Goal: Use online tool/utility: Utilize a website feature to perform a specific function

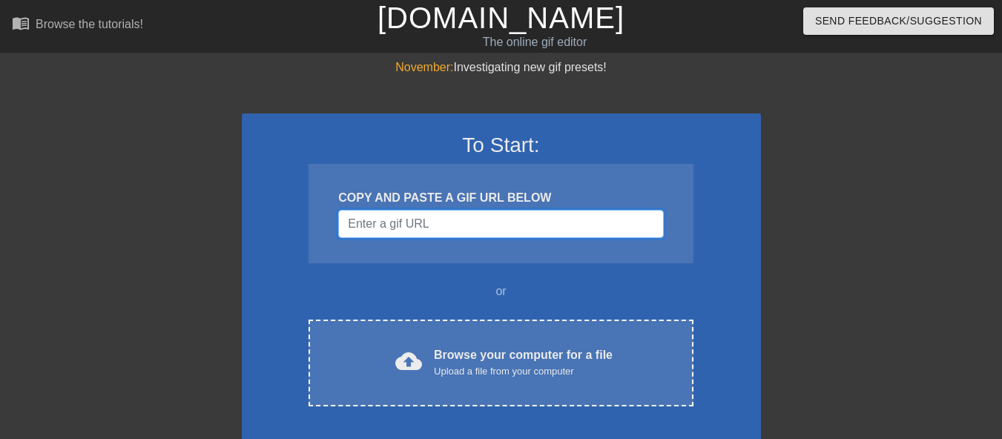
click at [415, 231] on input "Username" at bounding box center [500, 224] width 325 height 28
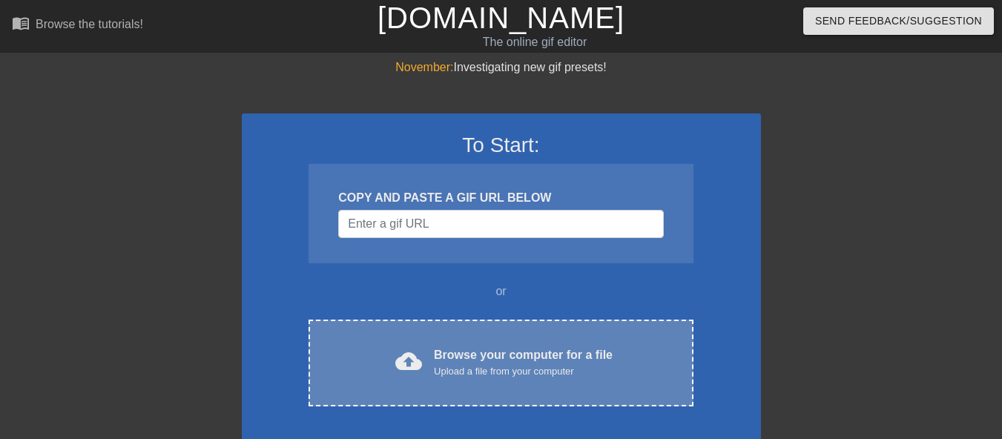
click at [492, 356] on div "Browse your computer for a file Upload a file from your computer" at bounding box center [523, 362] width 179 height 33
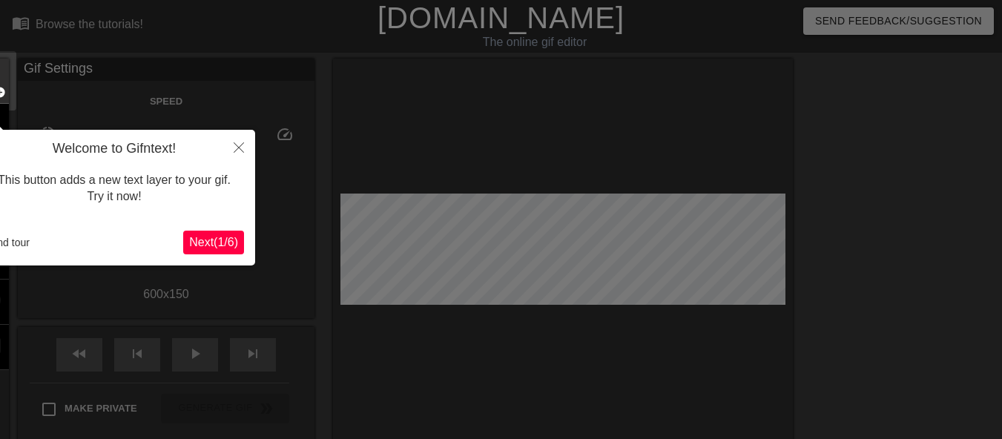
scroll to position [36, 0]
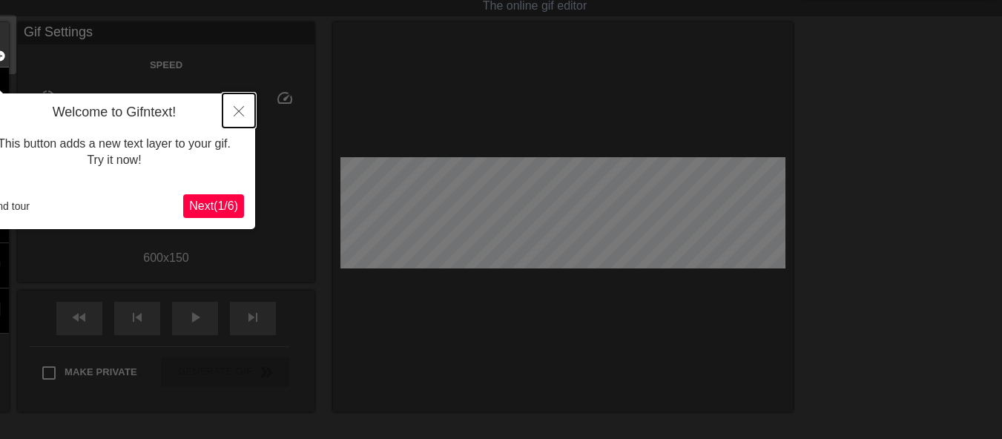
click at [240, 111] on icon "Close" at bounding box center [239, 111] width 10 height 10
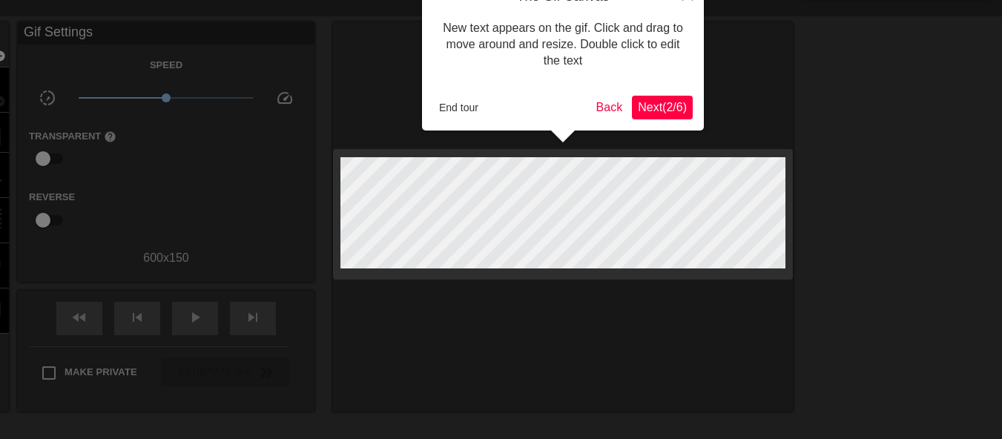
scroll to position [0, 0]
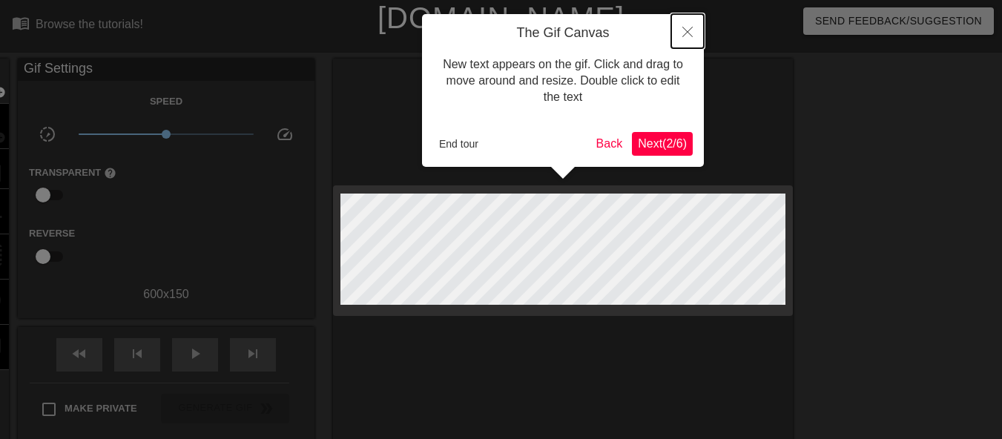
click at [689, 30] on icon "Close" at bounding box center [687, 32] width 10 height 10
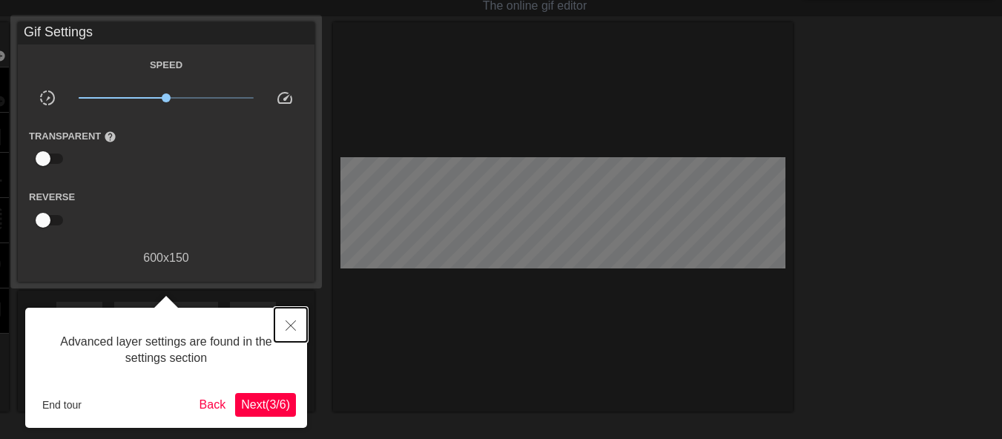
click at [291, 321] on icon "Close" at bounding box center [291, 325] width 10 height 10
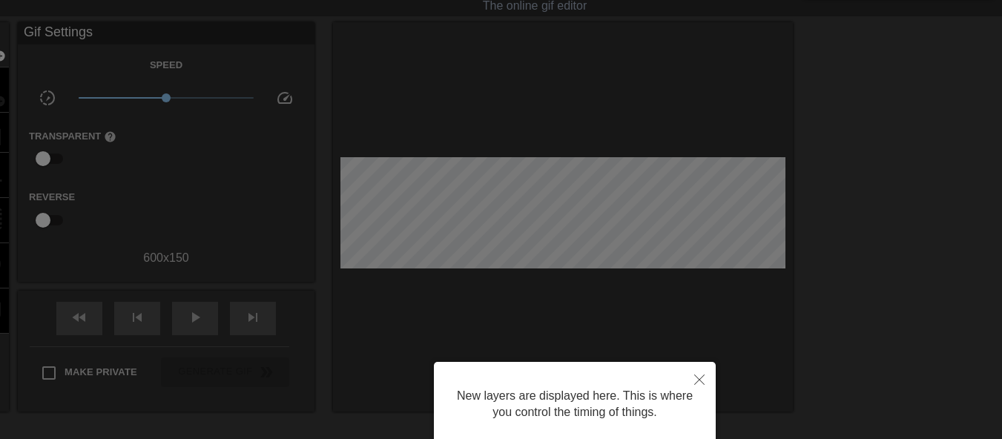
scroll to position [13, 0]
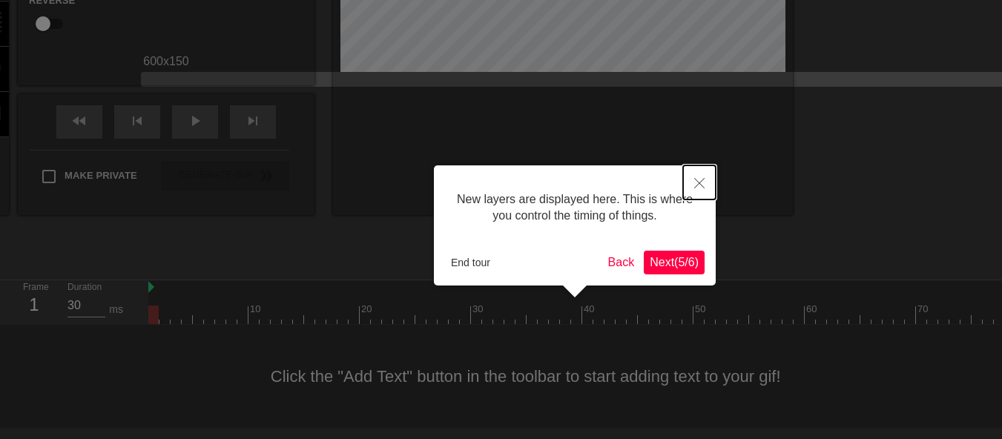
click at [698, 181] on icon "Close" at bounding box center [699, 183] width 10 height 10
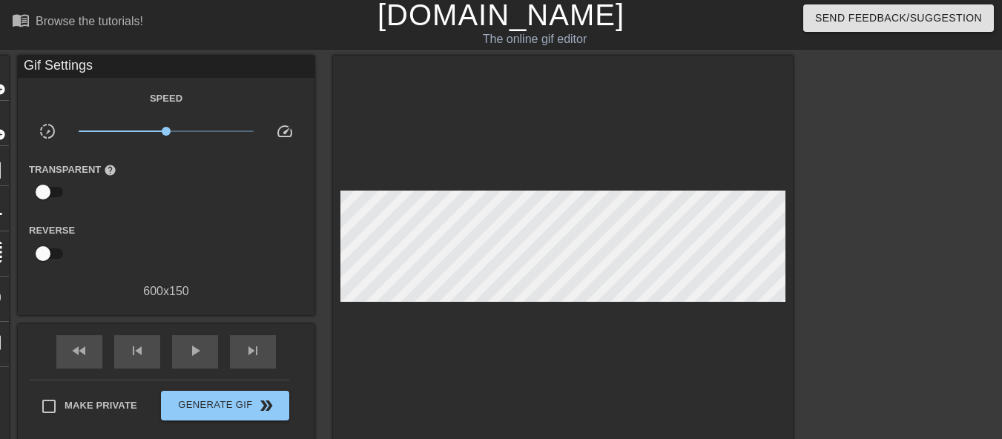
scroll to position [0, 0]
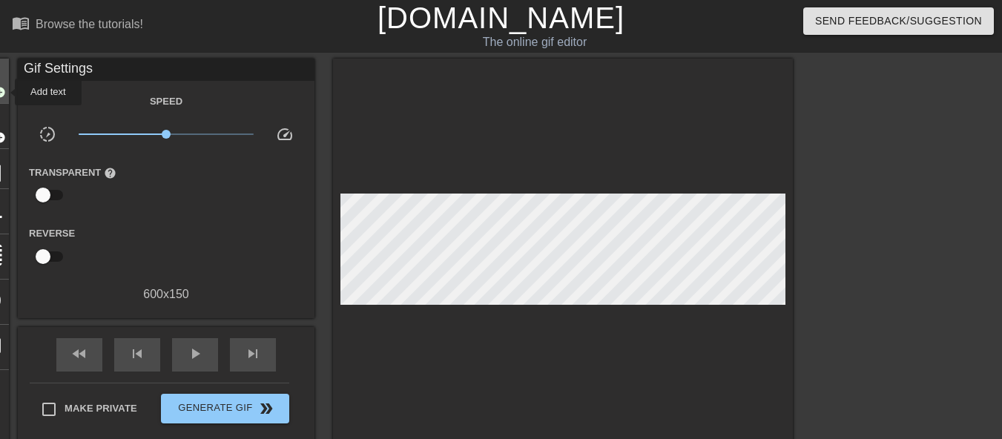
click at [5, 92] on span "add_circle" at bounding box center [-1, 92] width 13 height 13
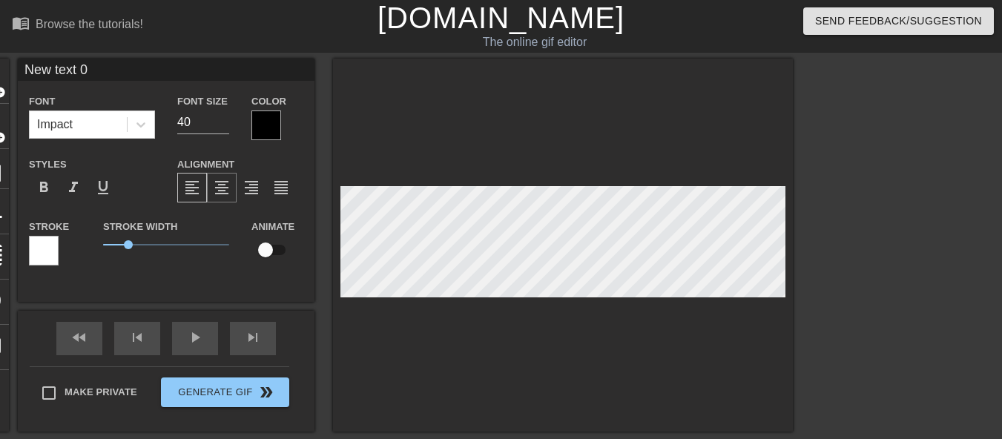
click at [225, 190] on span "format_align_center" at bounding box center [222, 188] width 18 height 18
click at [193, 182] on span "format_align_left" at bounding box center [192, 188] width 18 height 18
click at [521, 125] on div at bounding box center [563, 245] width 460 height 373
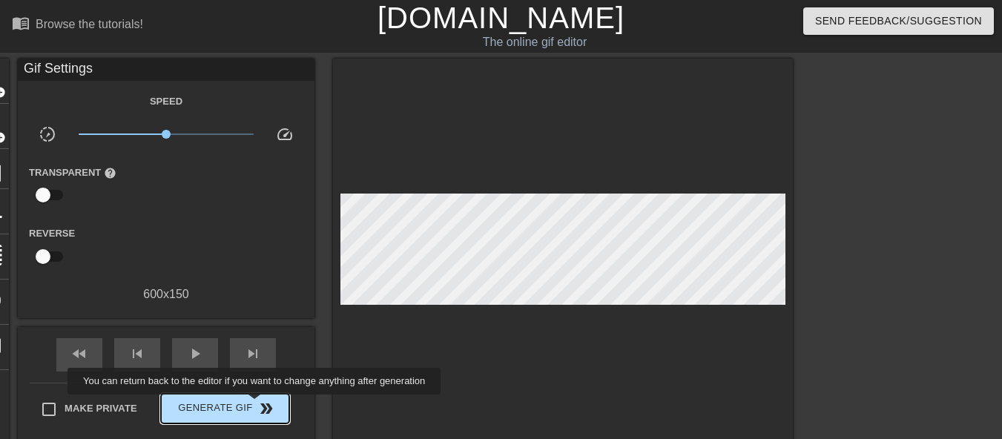
click at [255, 406] on span "Generate Gif double_arrow" at bounding box center [225, 409] width 116 height 18
